Goal: Task Accomplishment & Management: Complete application form

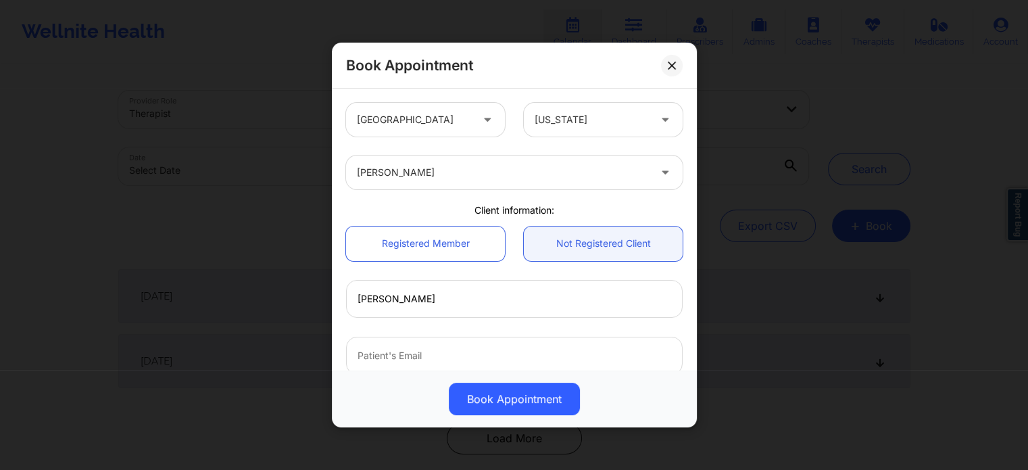
scroll to position [135, 0]
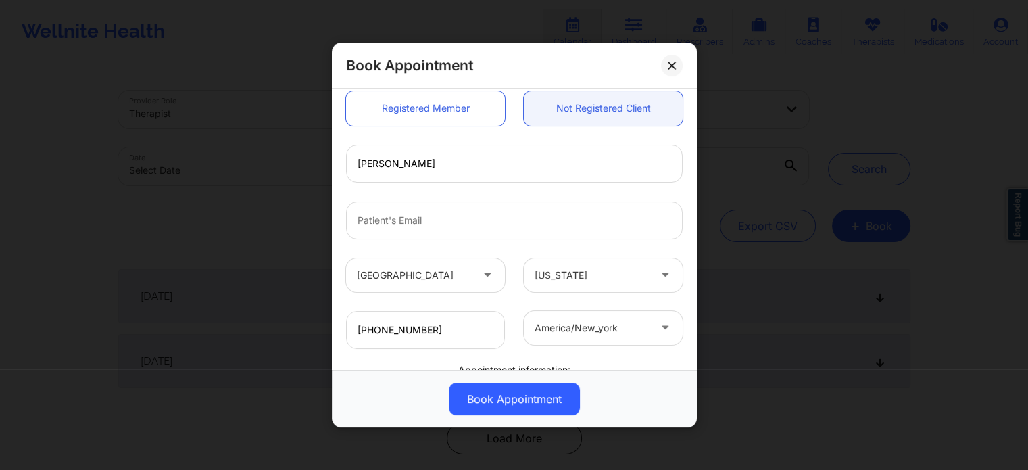
click at [441, 198] on div at bounding box center [515, 220] width 356 height 57
click at [668, 64] on icon at bounding box center [672, 66] width 8 height 8
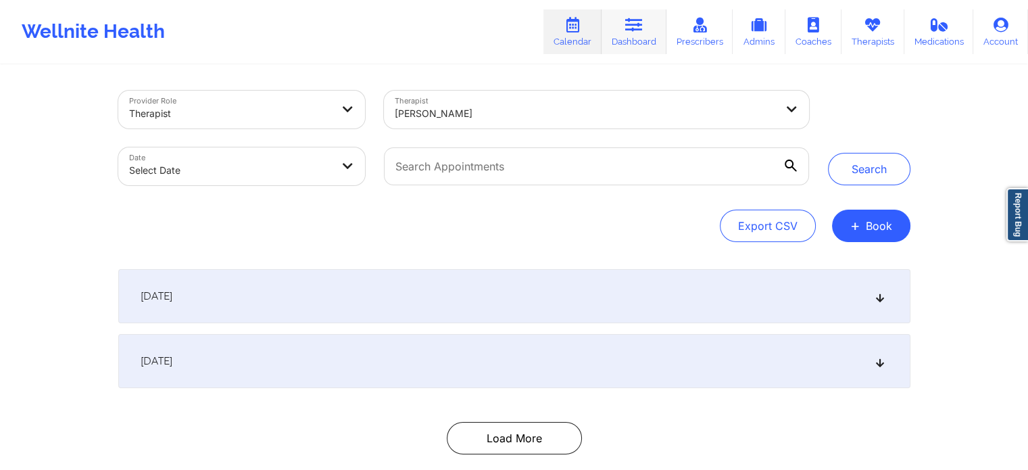
click at [638, 37] on link "Dashboard" at bounding box center [634, 31] width 65 height 45
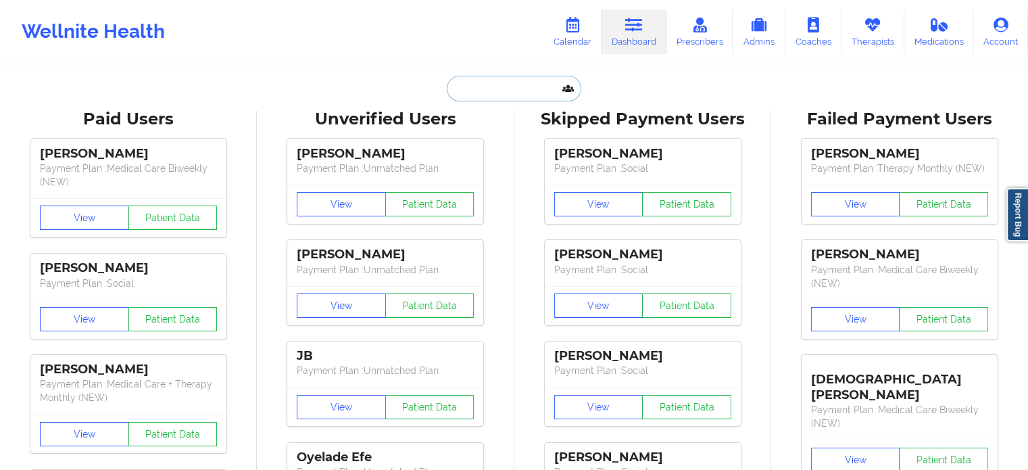
click at [526, 83] on input "text" at bounding box center [514, 89] width 134 height 26
paste input "[PHONE_NUMBER]"
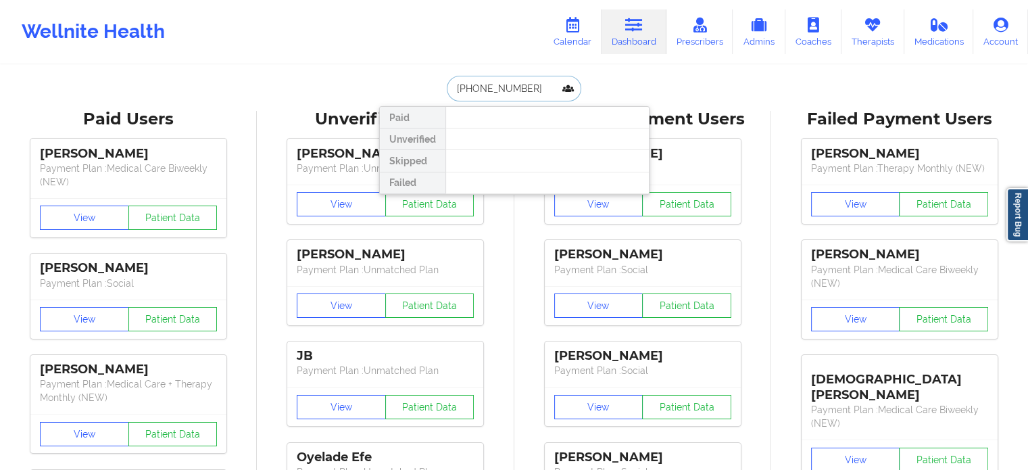
click at [538, 78] on input "[PHONE_NUMBER]" at bounding box center [514, 89] width 134 height 26
paste input "[EMAIL_ADDRESS][DOMAIN_NAME]"
type input "[EMAIL_ADDRESS][DOMAIN_NAME]"
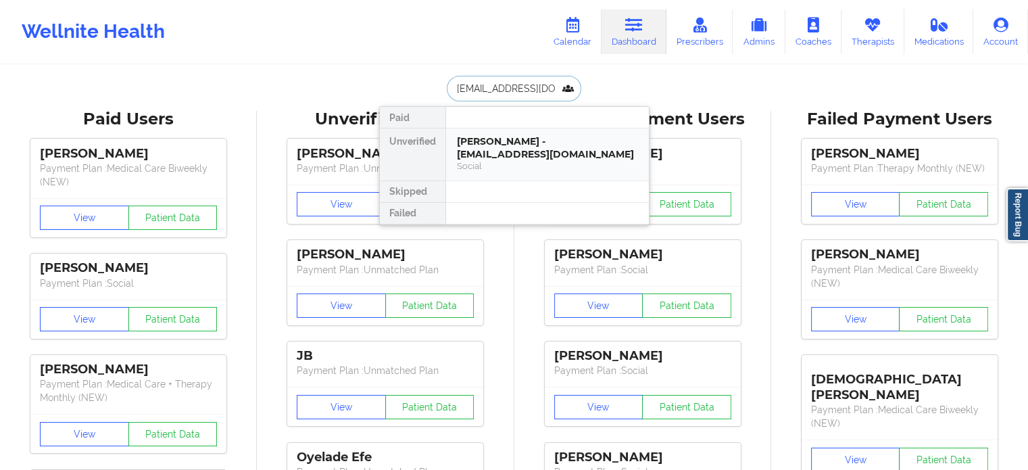
click at [519, 143] on div "[PERSON_NAME] - [EMAIL_ADDRESS][DOMAIN_NAME]" at bounding box center [547, 147] width 181 height 25
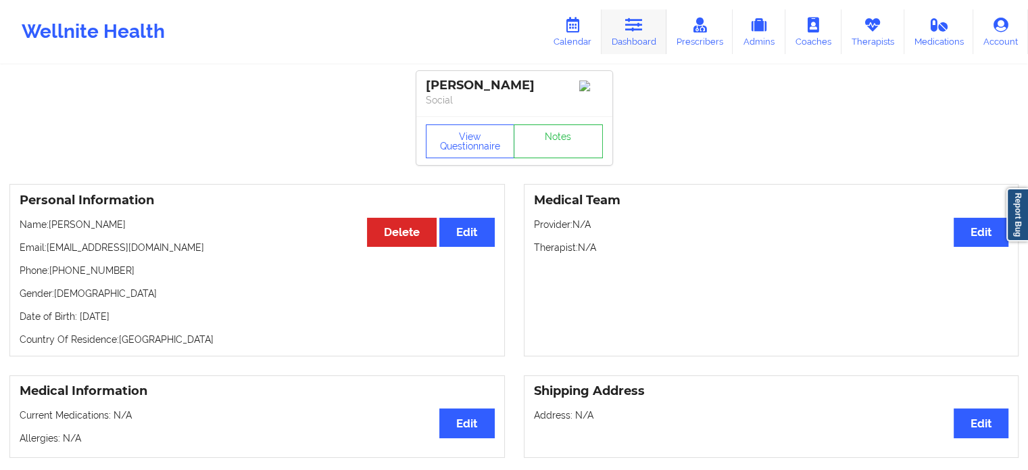
click at [625, 34] on link "Dashboard" at bounding box center [634, 31] width 65 height 45
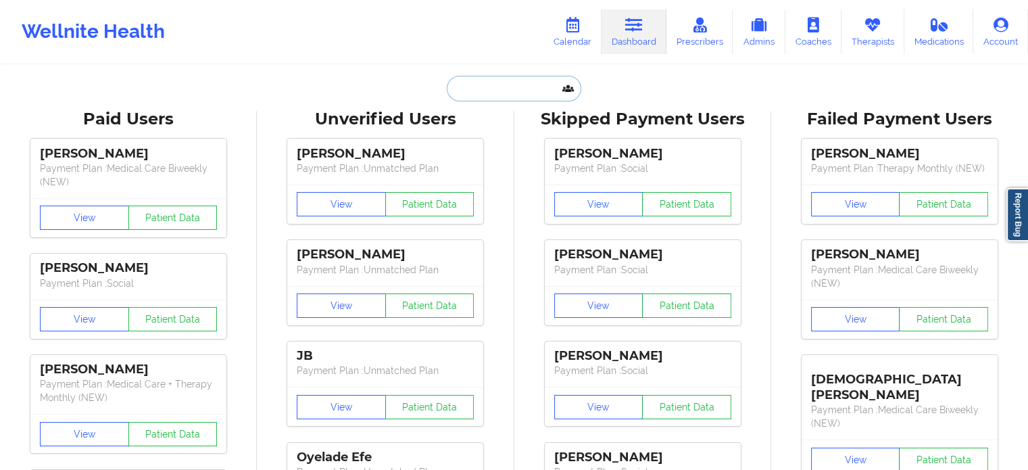
click at [516, 87] on input "text" at bounding box center [514, 89] width 134 height 26
paste input "[EMAIL_ADDRESS][DOMAIN_NAME]"
type input "[EMAIL_ADDRESS][DOMAIN_NAME]"
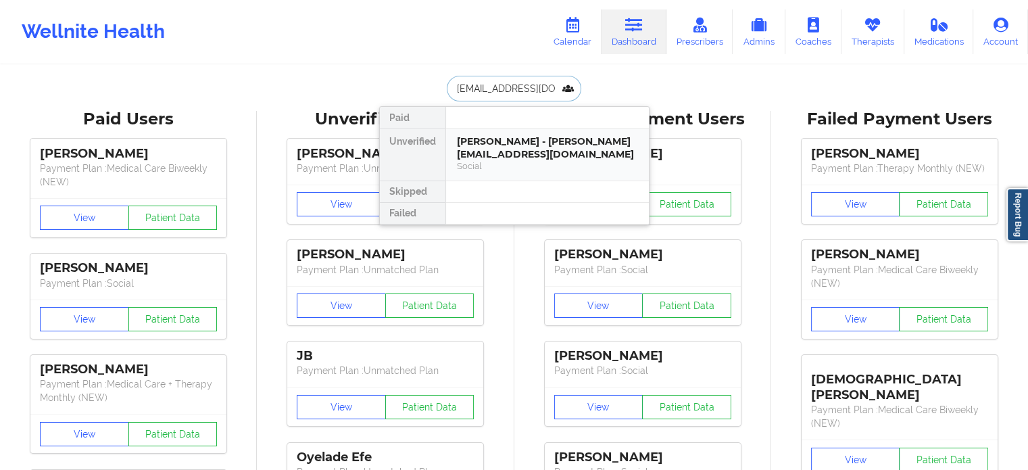
click at [512, 160] on div "[PERSON_NAME] - [PERSON_NAME][EMAIL_ADDRESS][DOMAIN_NAME] Social" at bounding box center [547, 153] width 181 height 37
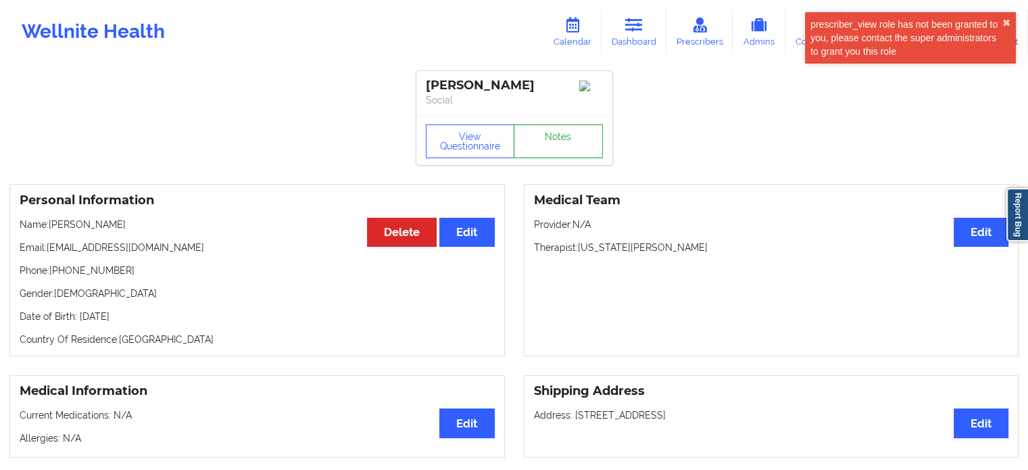
click at [564, 143] on link "Notes" at bounding box center [558, 141] width 89 height 34
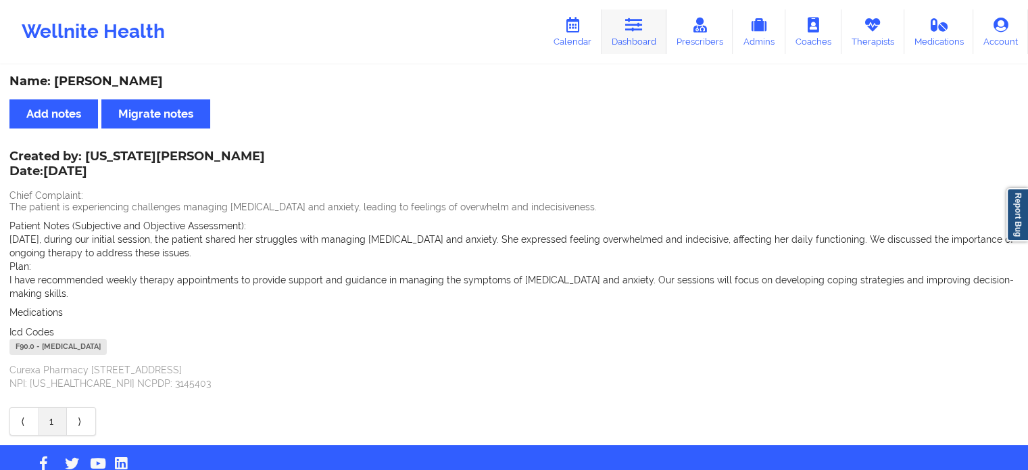
click at [635, 31] on icon at bounding box center [634, 25] width 18 height 15
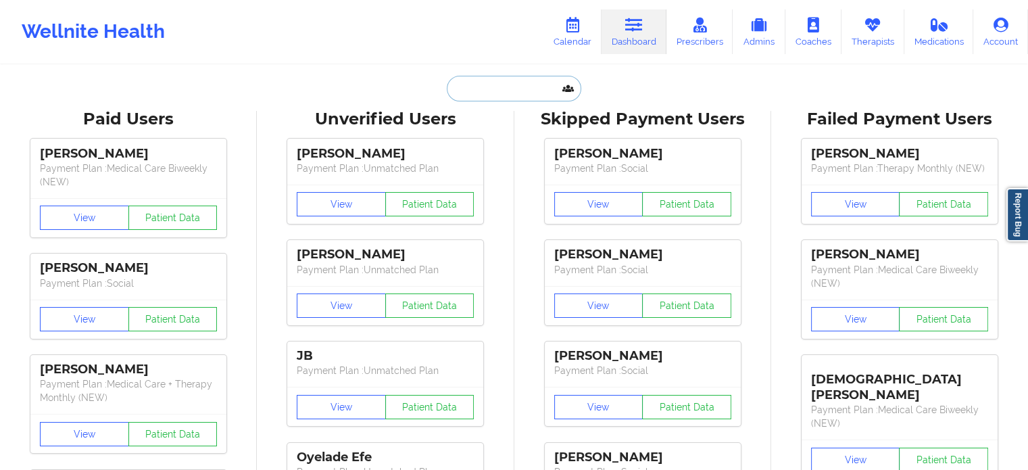
click at [498, 86] on input "text" at bounding box center [514, 89] width 134 height 26
paste input "[EMAIL_ADDRESS][DOMAIN_NAME]"
type input "[EMAIL_ADDRESS][DOMAIN_NAME]"
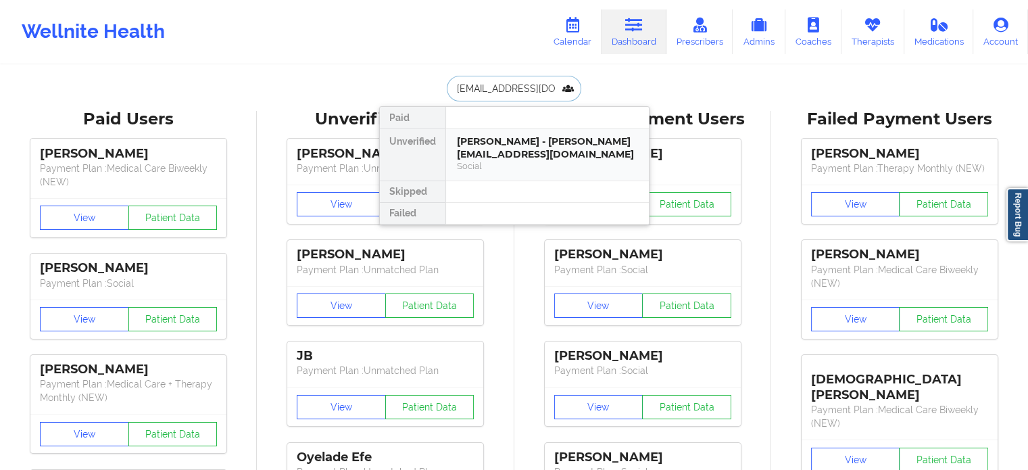
click at [522, 141] on div "[PERSON_NAME] - [PERSON_NAME][EMAIL_ADDRESS][DOMAIN_NAME]" at bounding box center [547, 147] width 181 height 25
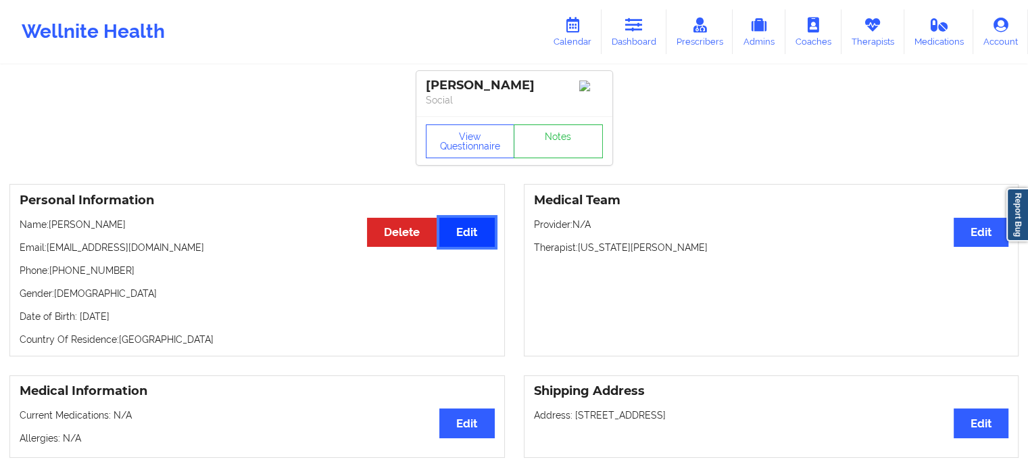
click at [470, 239] on button "Edit" at bounding box center [466, 232] width 55 height 29
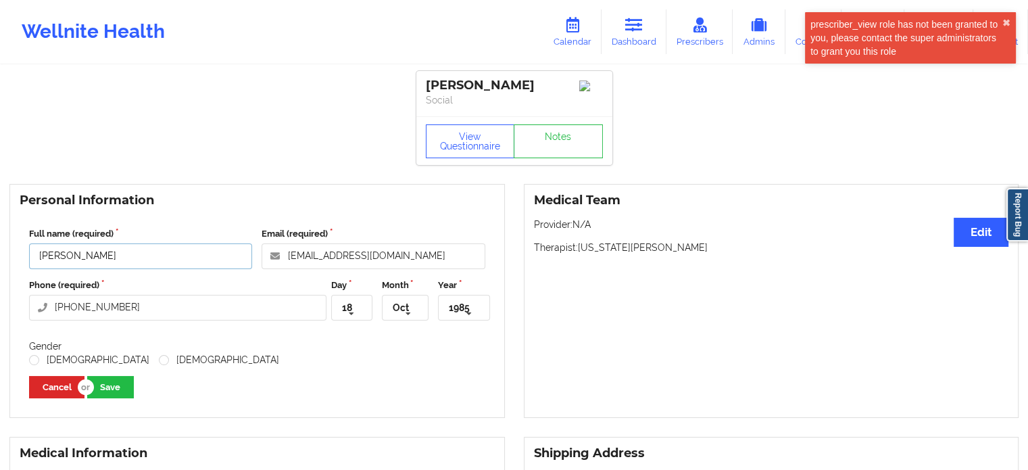
drag, startPoint x: 0, startPoint y: 202, endPoint x: 0, endPoint y: 142, distance: 60.2
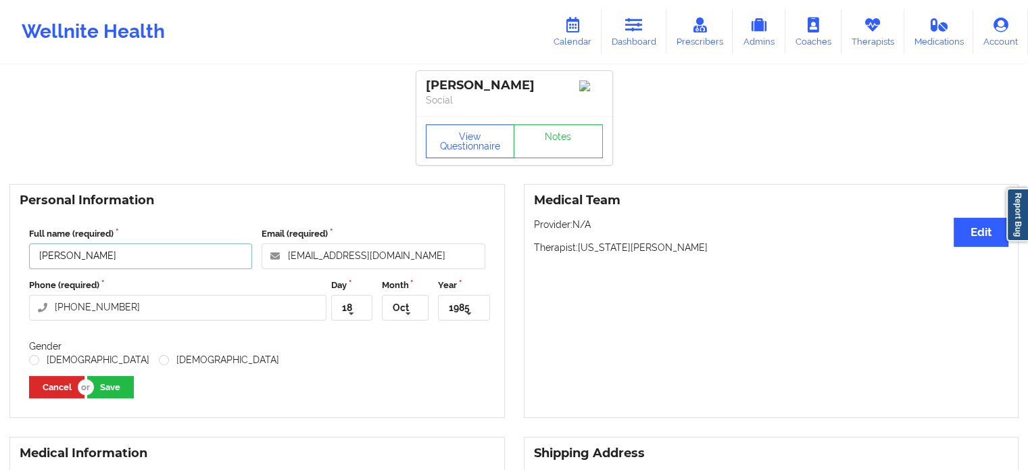
click at [78, 262] on input "[PERSON_NAME]" at bounding box center [140, 256] width 223 height 26
type input "[PERSON_NAME]"
click at [106, 387] on button "Save" at bounding box center [110, 387] width 47 height 22
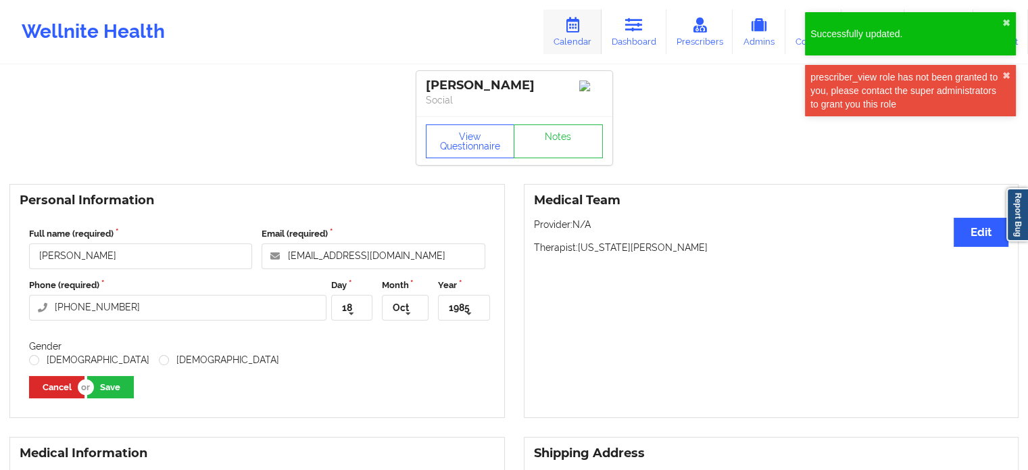
click at [588, 29] on link "Calendar" at bounding box center [573, 31] width 58 height 45
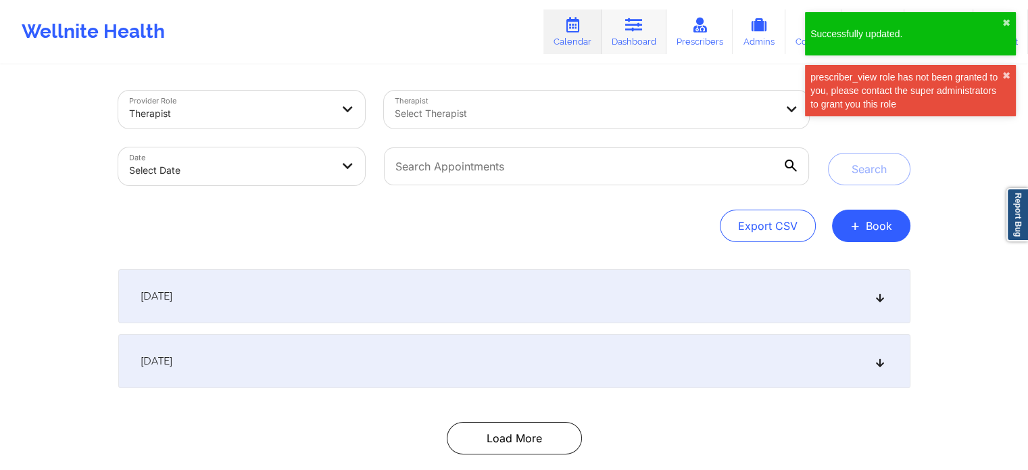
click at [659, 33] on link "Dashboard" at bounding box center [634, 31] width 65 height 45
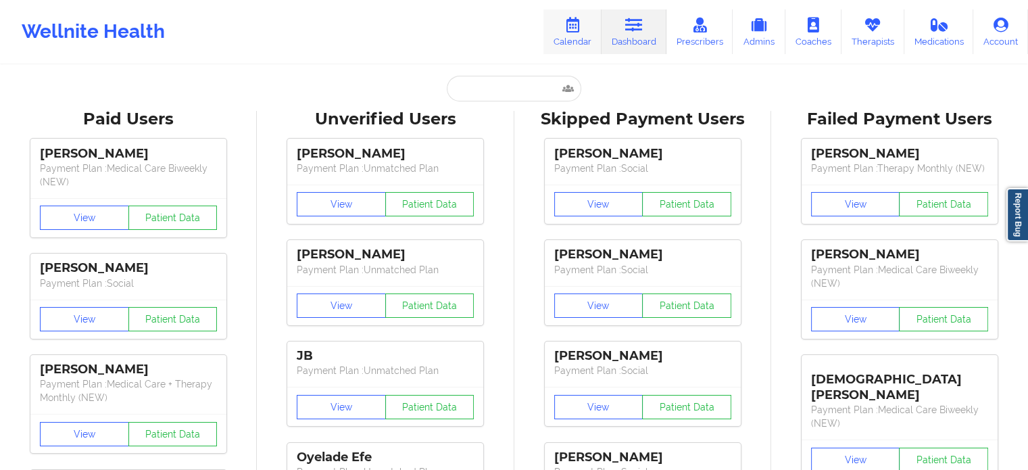
click at [585, 37] on link "Calendar" at bounding box center [573, 31] width 58 height 45
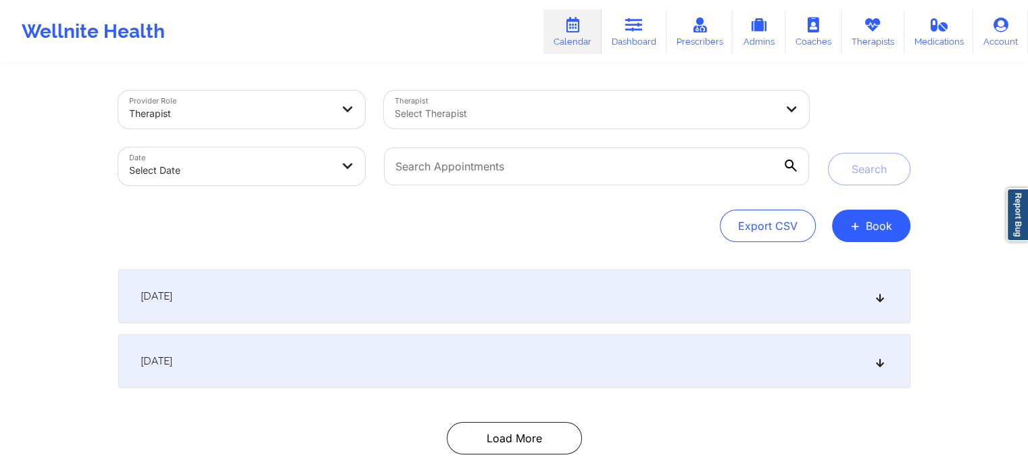
click at [912, 236] on div "Provider Role Therapist Therapist Select Therapist Date Select Date Search Expo…" at bounding box center [514, 277] width 811 height 422
click at [874, 224] on button "+ Book" at bounding box center [871, 226] width 78 height 32
click at [859, 266] on button "Therapy Session" at bounding box center [847, 269] width 103 height 22
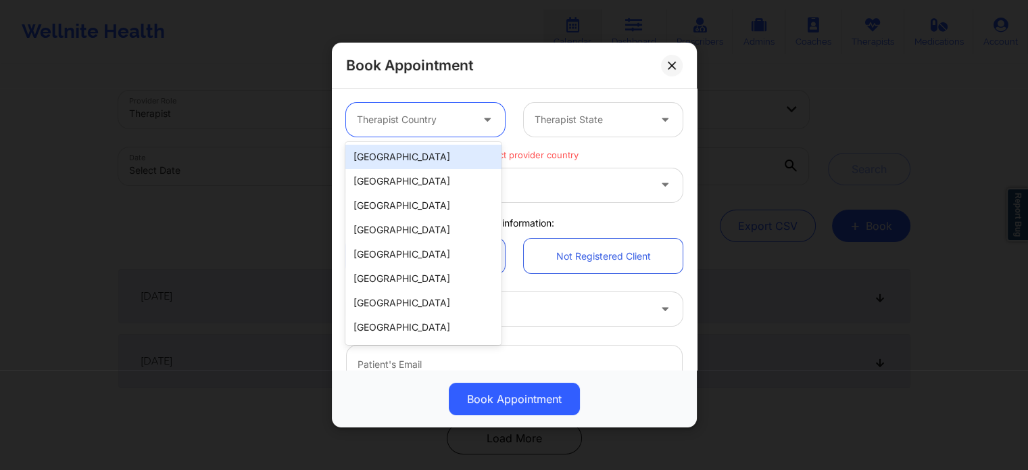
click at [414, 121] on div at bounding box center [414, 120] width 114 height 16
click at [412, 158] on div "[GEOGRAPHIC_DATA]" at bounding box center [422, 157] width 155 height 24
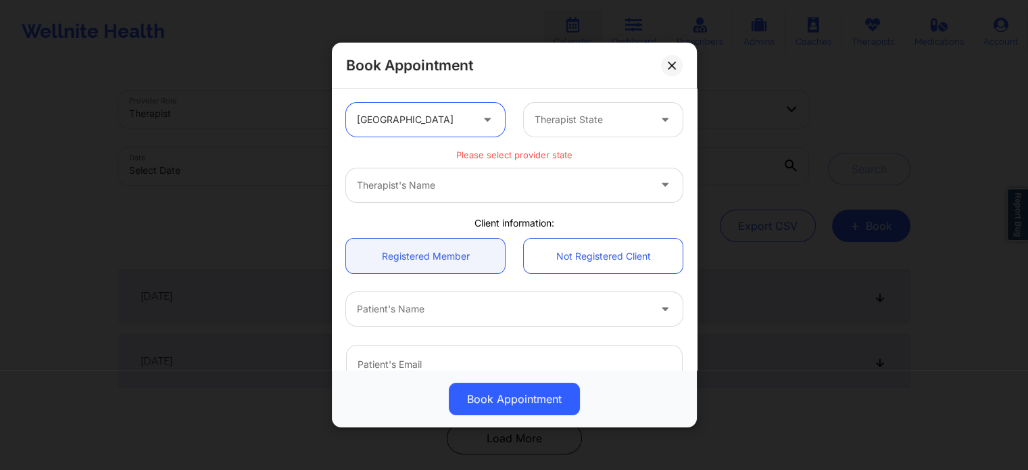
click at [596, 118] on div at bounding box center [592, 120] width 114 height 16
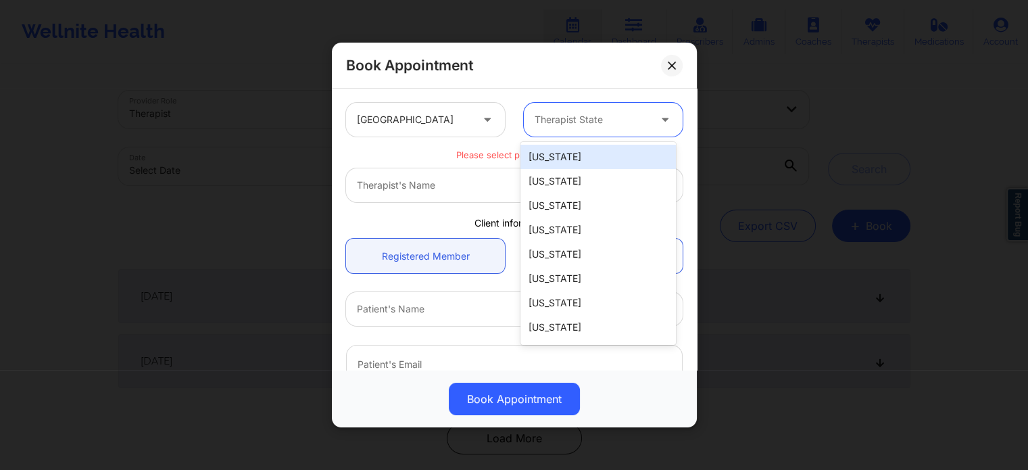
type input "d"
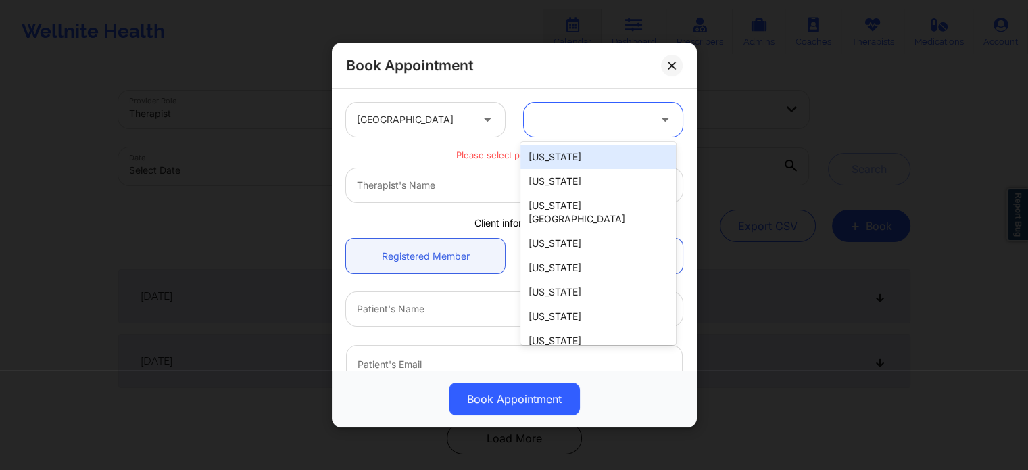
type input "f"
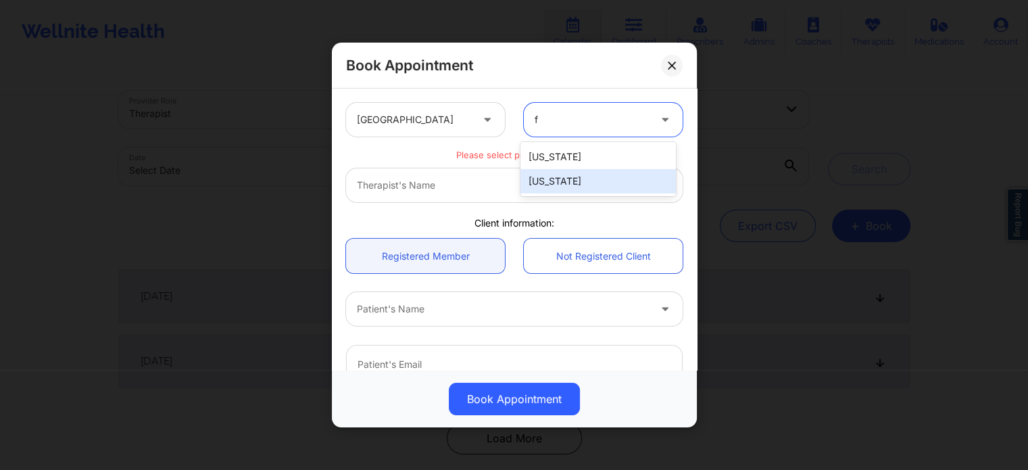
click at [578, 183] on div "[US_STATE]" at bounding box center [598, 181] width 155 height 24
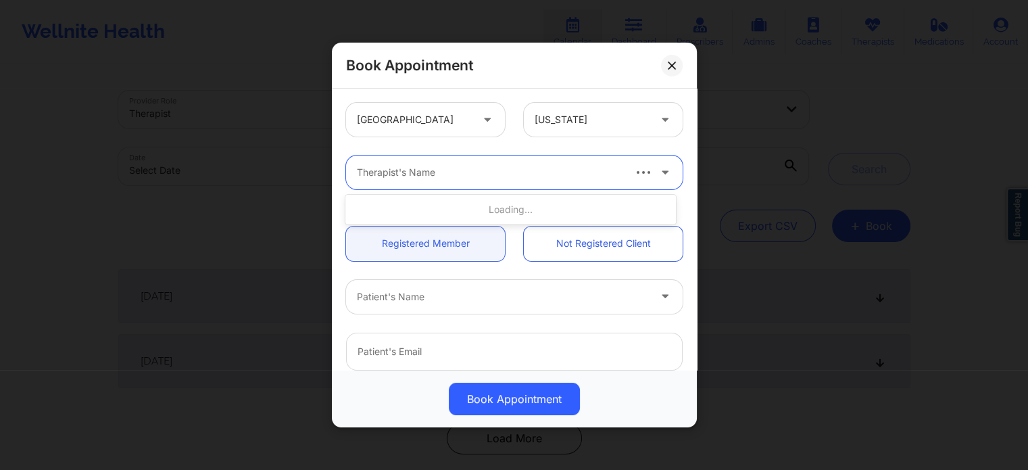
click at [504, 183] on div "Therapist's Name" at bounding box center [484, 172] width 277 height 34
type input "zap"
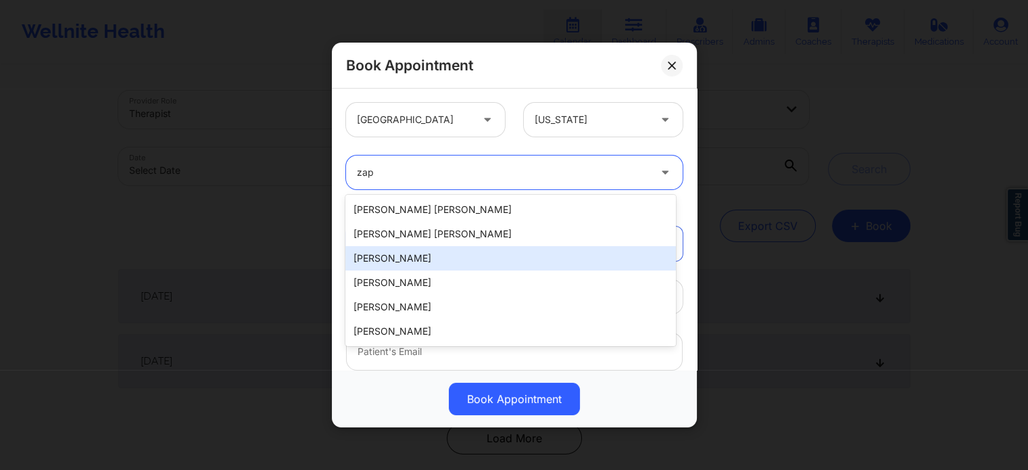
click at [446, 260] on div "[PERSON_NAME]" at bounding box center [510, 258] width 330 height 24
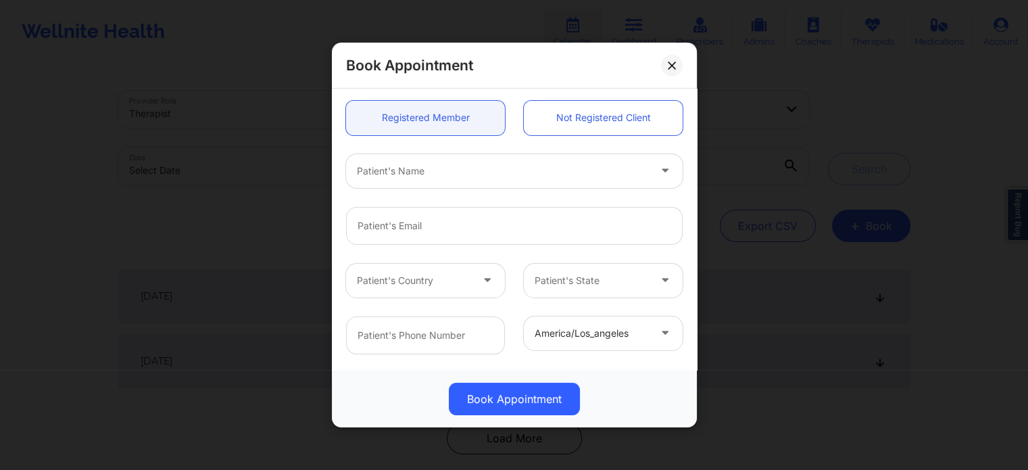
scroll to position [135, 0]
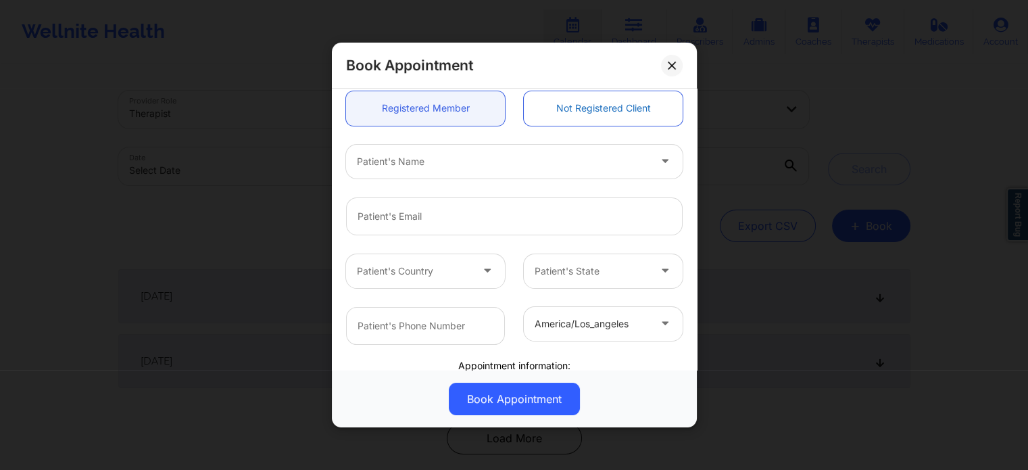
click at [608, 97] on link "Not Registered Client" at bounding box center [603, 108] width 159 height 34
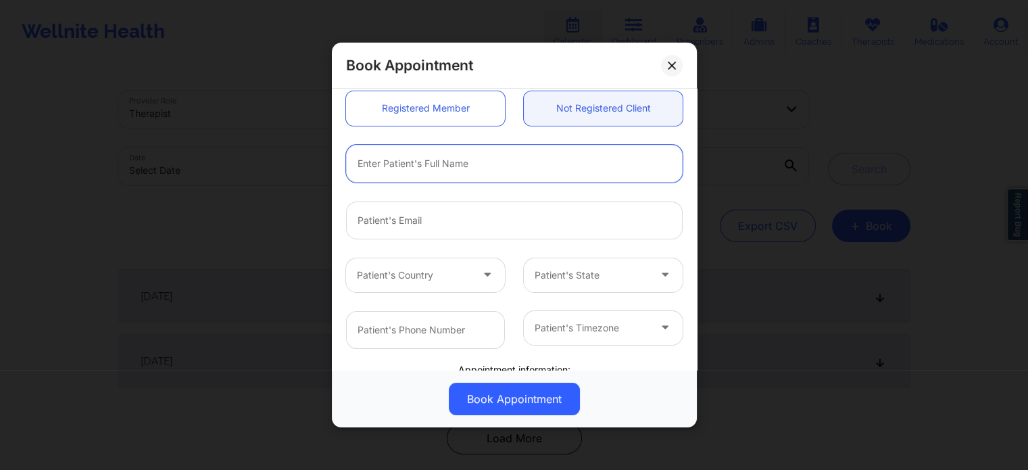
click at [443, 163] on input "text" at bounding box center [514, 164] width 337 height 38
type input "[PERSON_NAME]"
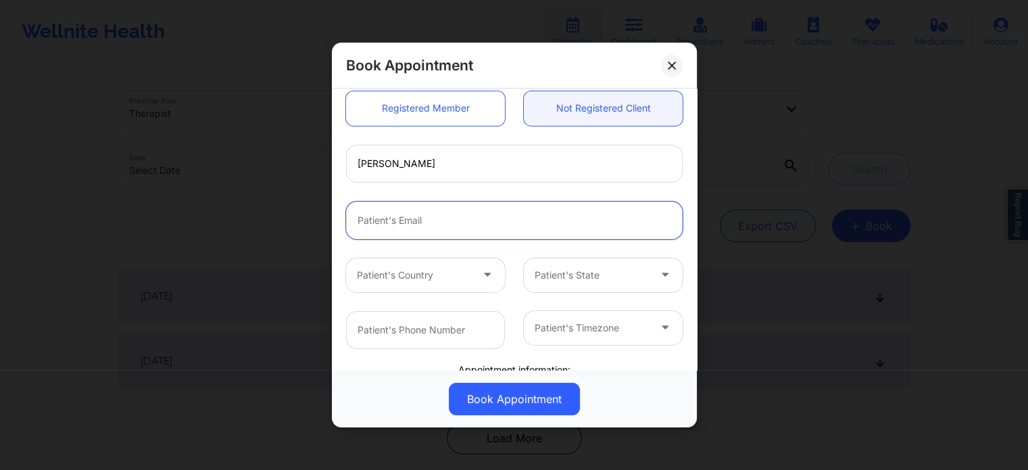
click at [384, 224] on input "email" at bounding box center [514, 220] width 337 height 38
paste input "[EMAIL_ADDRESS][DOMAIN_NAME]"
type input "[EMAIL_ADDRESS][DOMAIN_NAME]"
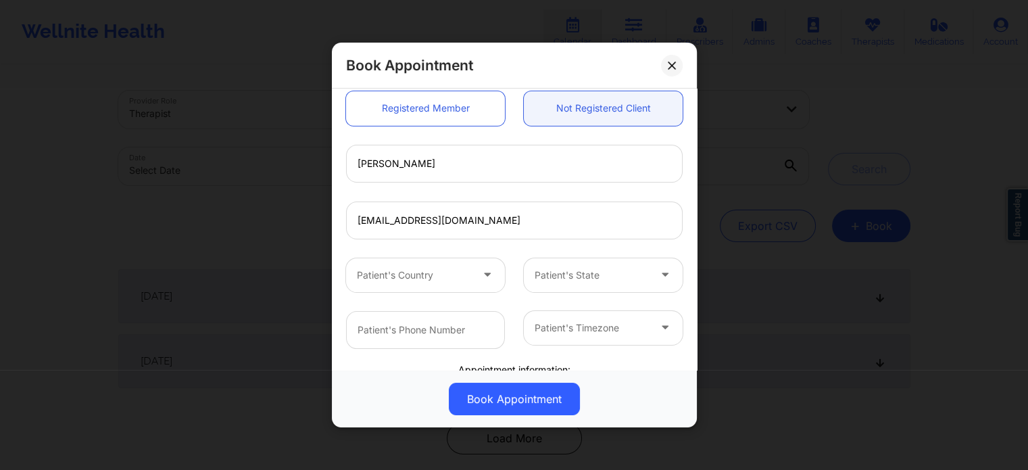
click at [410, 273] on div at bounding box center [414, 275] width 114 height 16
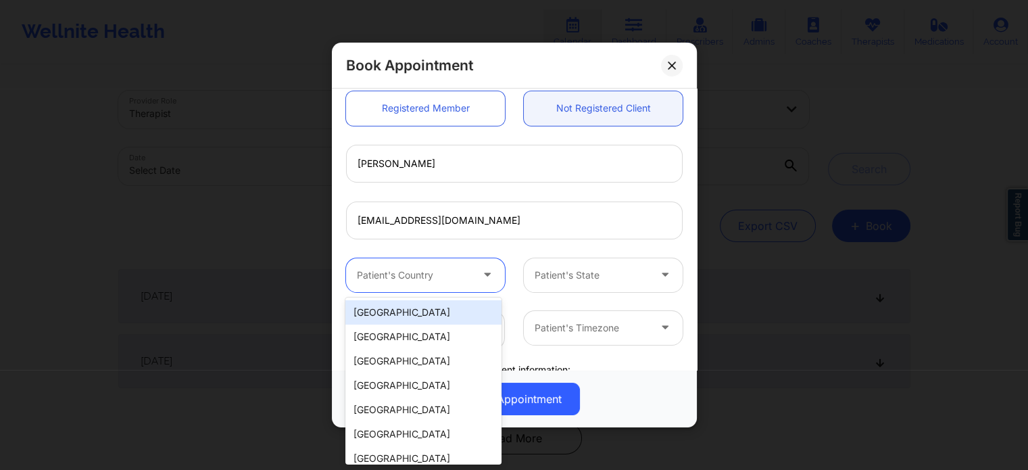
click at [418, 308] on div "[GEOGRAPHIC_DATA]" at bounding box center [422, 312] width 155 height 24
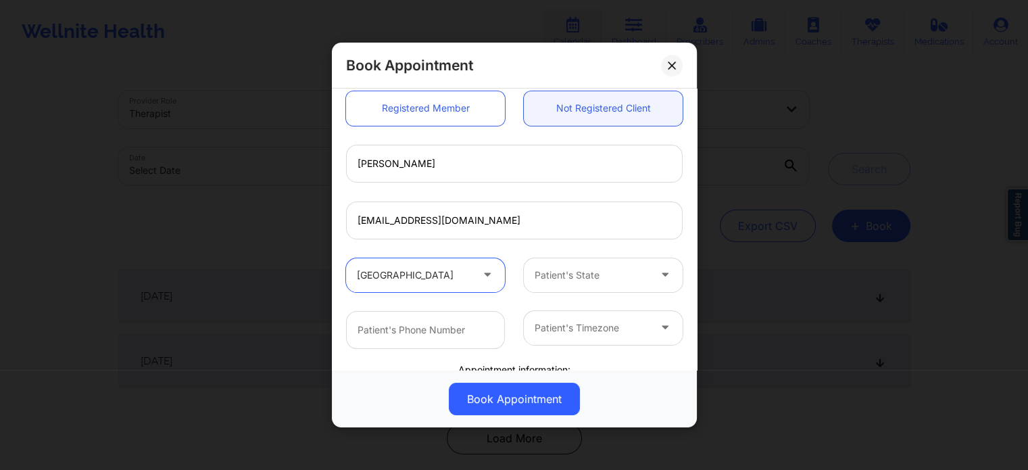
click at [599, 282] on div at bounding box center [592, 275] width 114 height 16
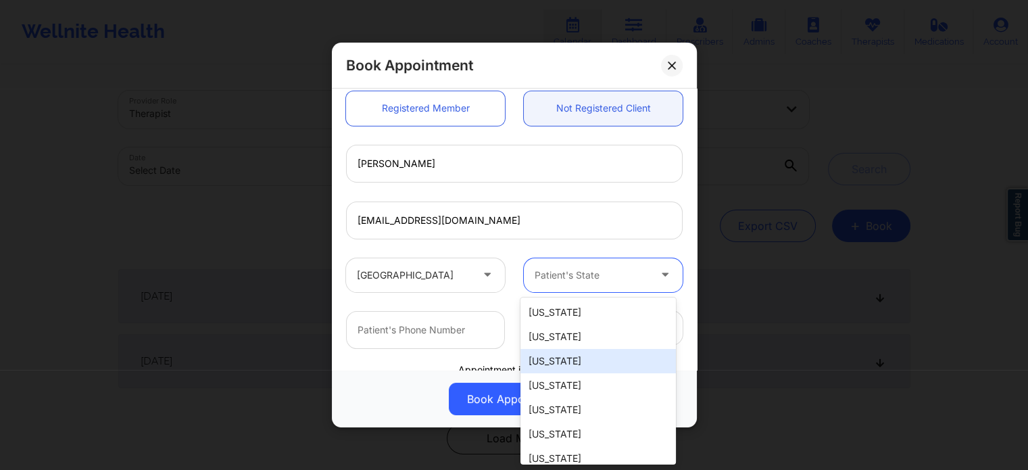
type input "f"
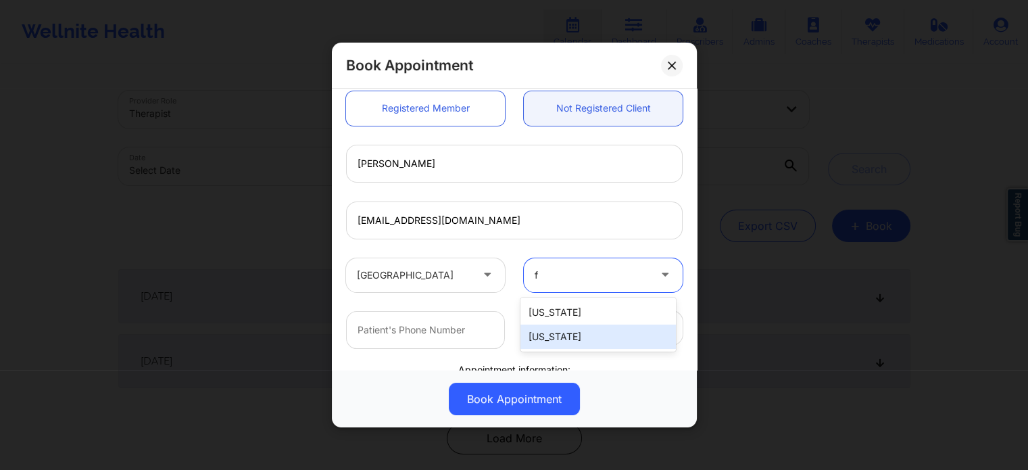
click at [583, 337] on div "[US_STATE]" at bounding box center [598, 336] width 155 height 24
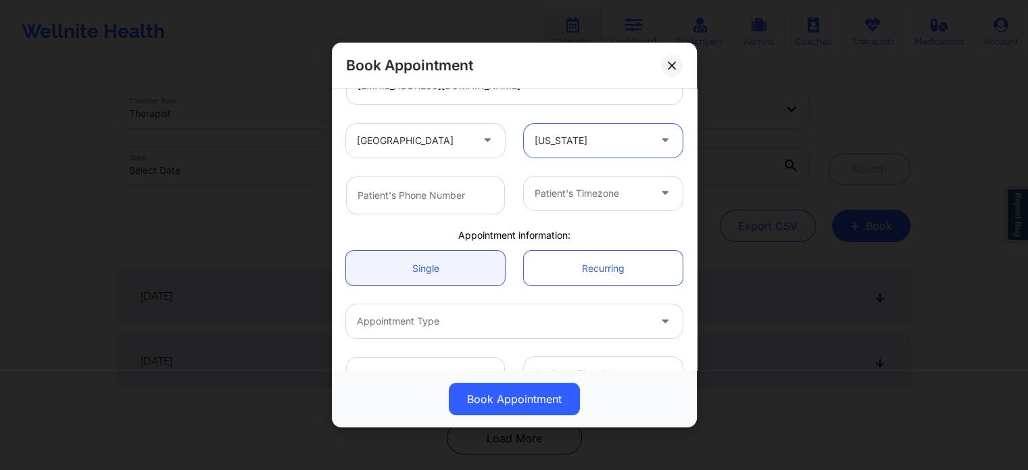
scroll to position [270, 0]
click at [440, 197] on input "text" at bounding box center [425, 195] width 159 height 38
paste input "[PHONE_NUMBER]"
type input "[PHONE_NUMBER]"
click at [584, 195] on div at bounding box center [592, 193] width 114 height 16
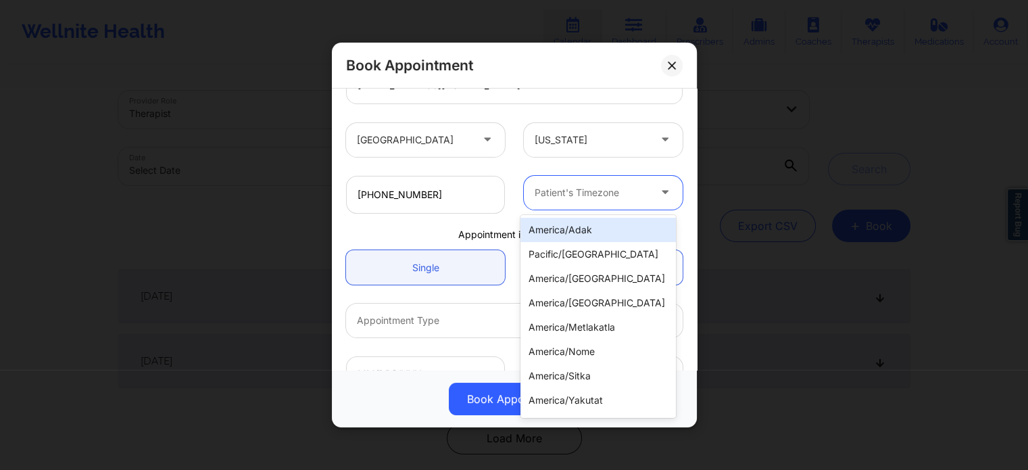
type input "f"
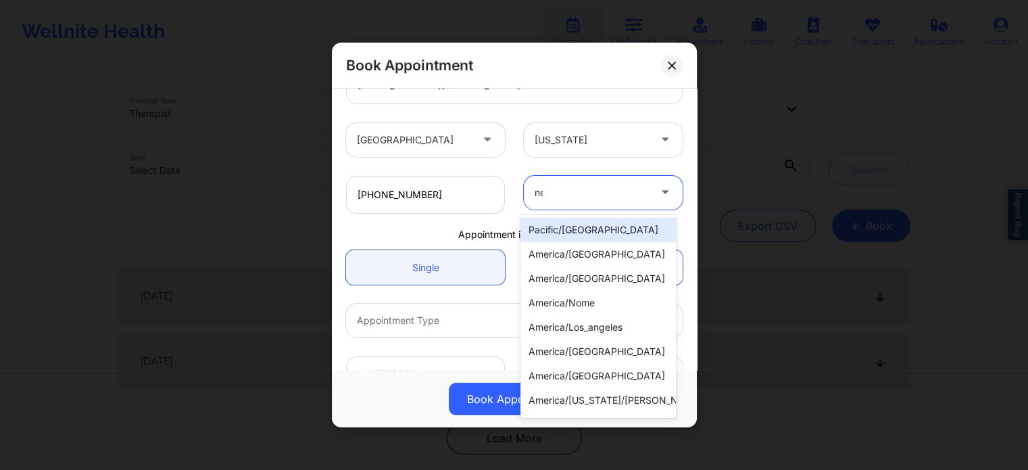
type input "new"
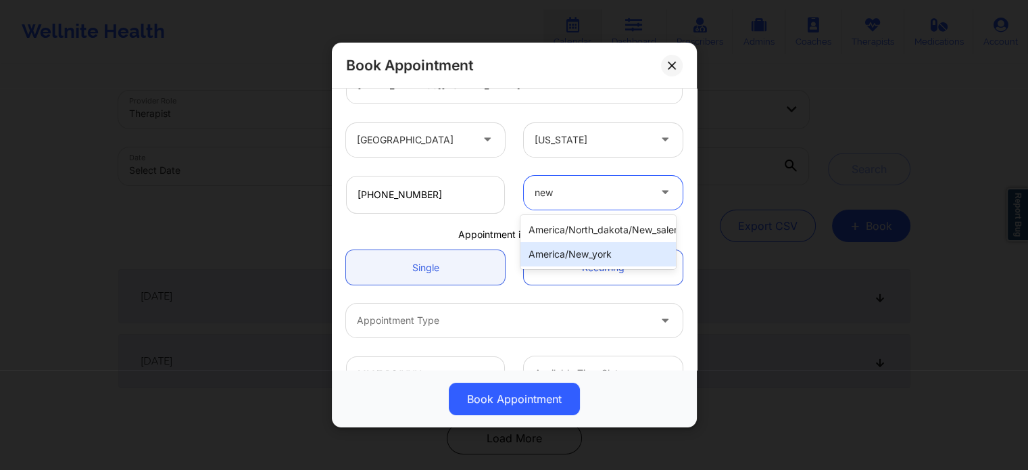
click at [598, 250] on div "america/new_york" at bounding box center [598, 254] width 155 height 24
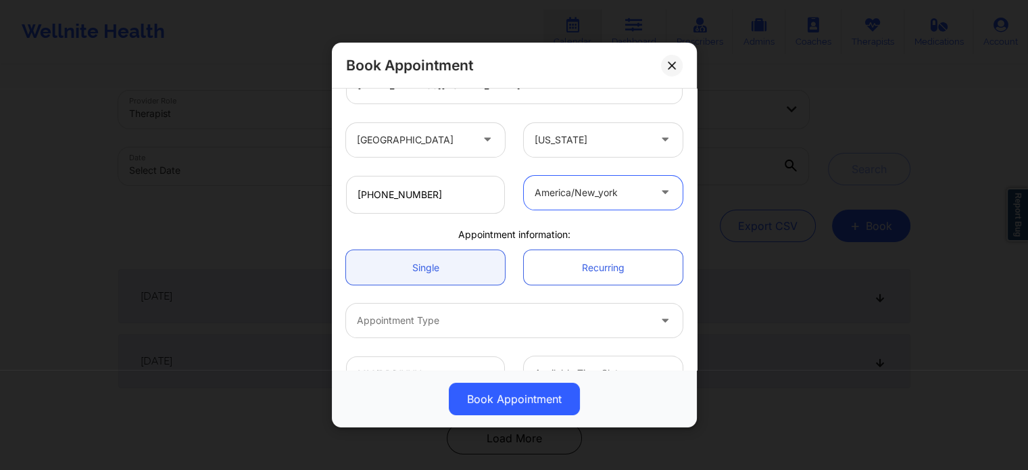
scroll to position [305, 0]
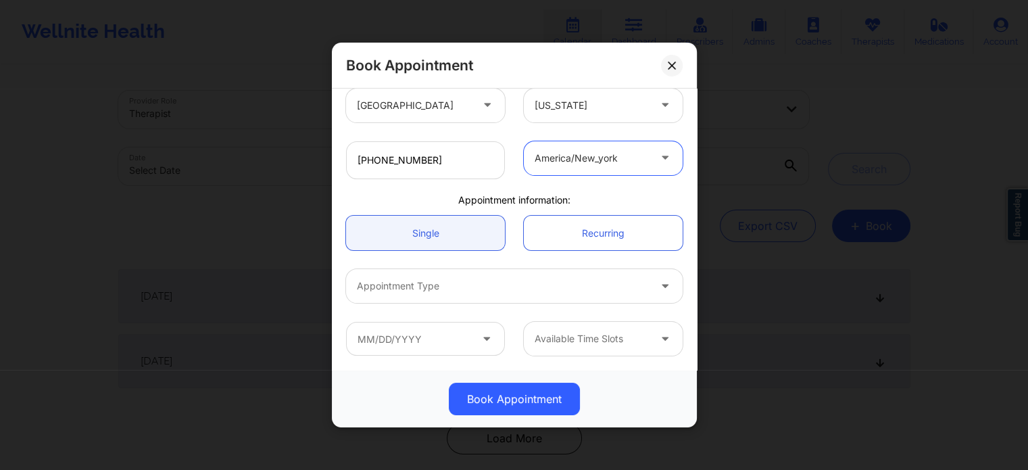
click at [503, 283] on div at bounding box center [503, 286] width 292 height 16
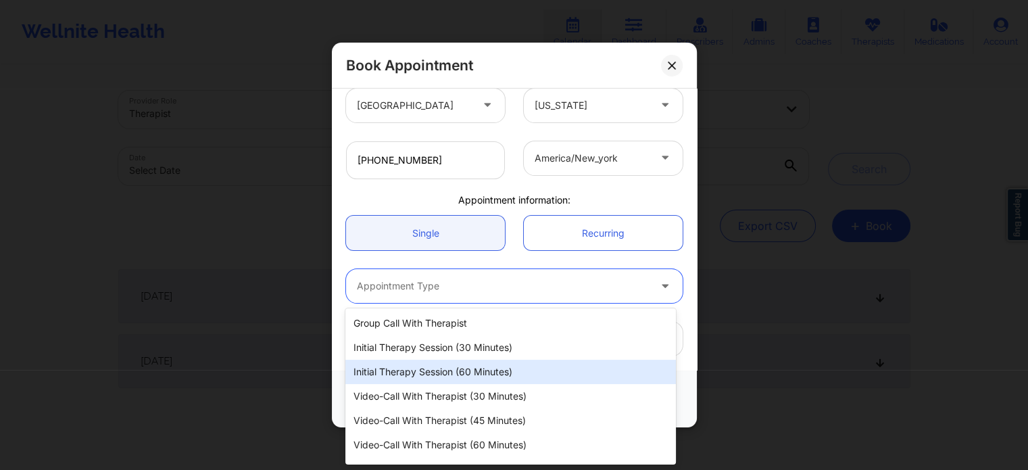
click at [471, 373] on div "Initial Therapy Session (60 minutes)" at bounding box center [510, 372] width 330 height 24
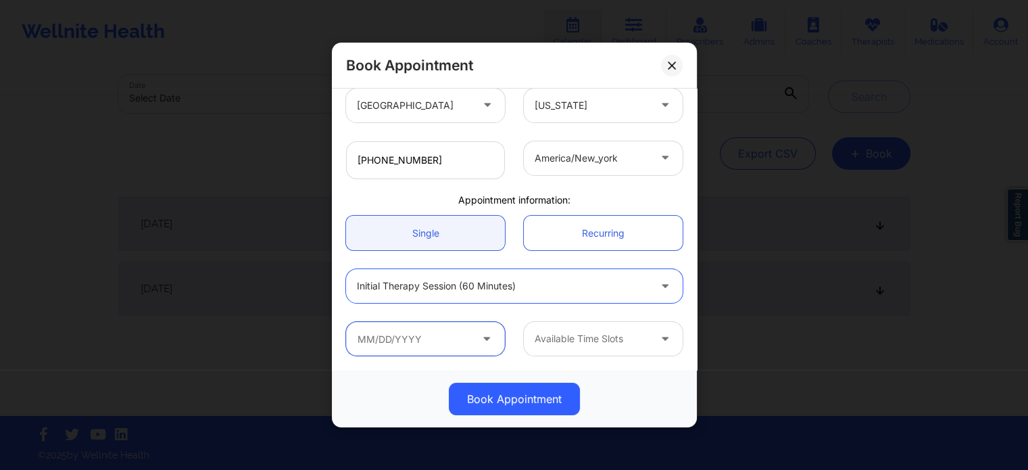
scroll to position [73, 0]
click at [433, 329] on input "text" at bounding box center [425, 339] width 159 height 34
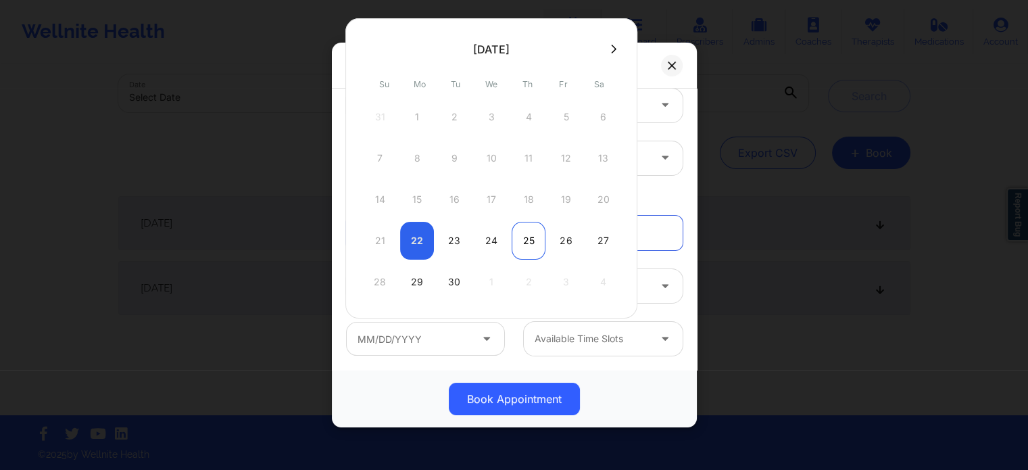
click at [533, 237] on div "25" at bounding box center [529, 241] width 34 height 38
type input "[DATE]"
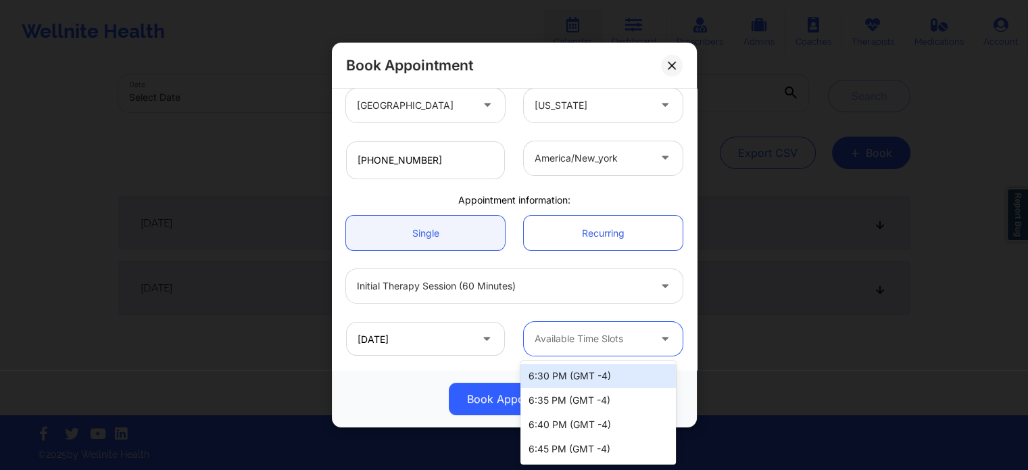
click at [571, 333] on div at bounding box center [592, 339] width 114 height 16
click at [251, 291] on div "Book Appointment [GEOGRAPHIC_DATA] [US_STATE] [PERSON_NAME] Client information:…" at bounding box center [514, 235] width 1028 height 470
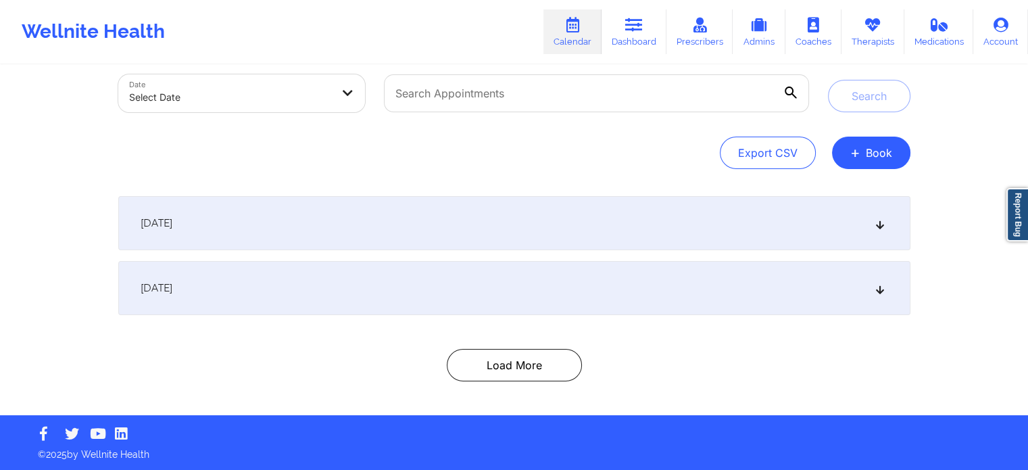
drag, startPoint x: 633, startPoint y: 26, endPoint x: 487, endPoint y: 11, distance: 147.4
click at [634, 25] on icon at bounding box center [634, 25] width 18 height 15
